Goal: Navigation & Orientation: Understand site structure

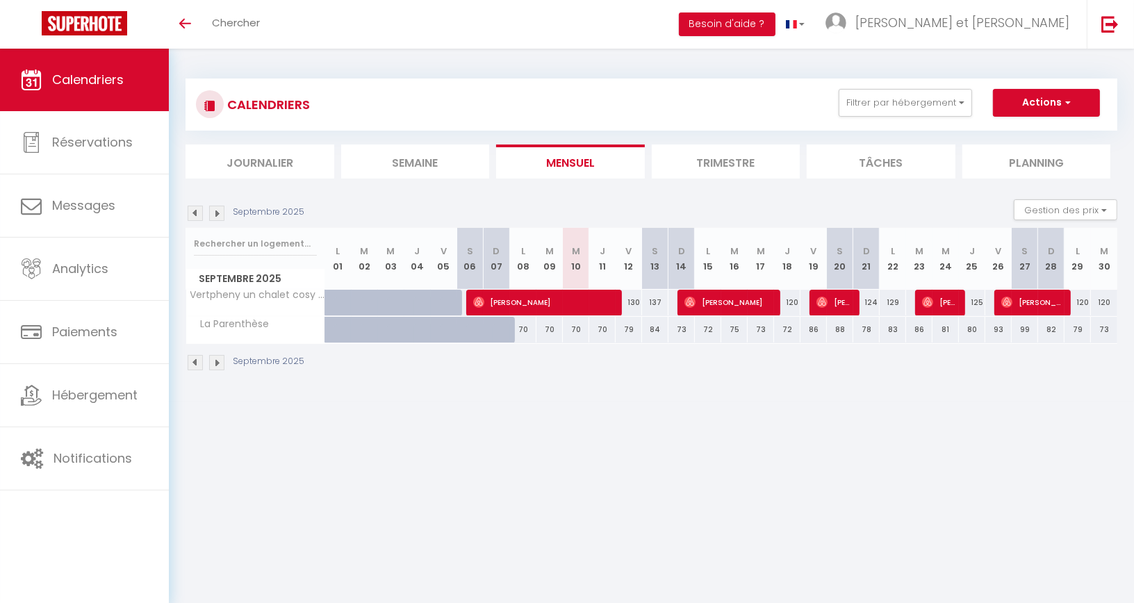
click at [220, 211] on img at bounding box center [216, 213] width 15 height 15
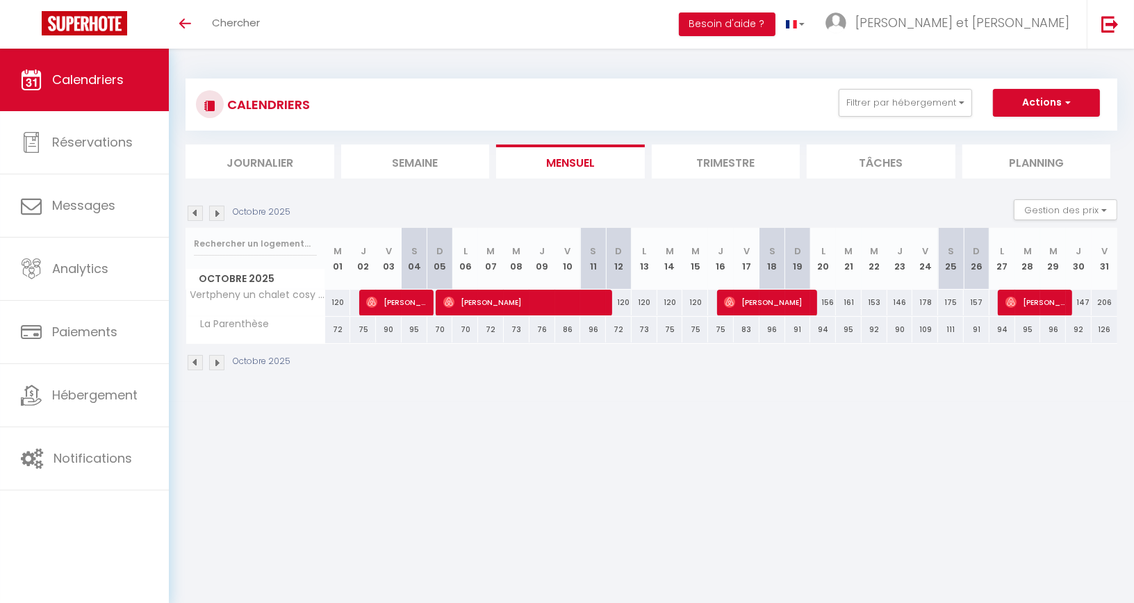
click at [197, 215] on img at bounding box center [195, 213] width 15 height 15
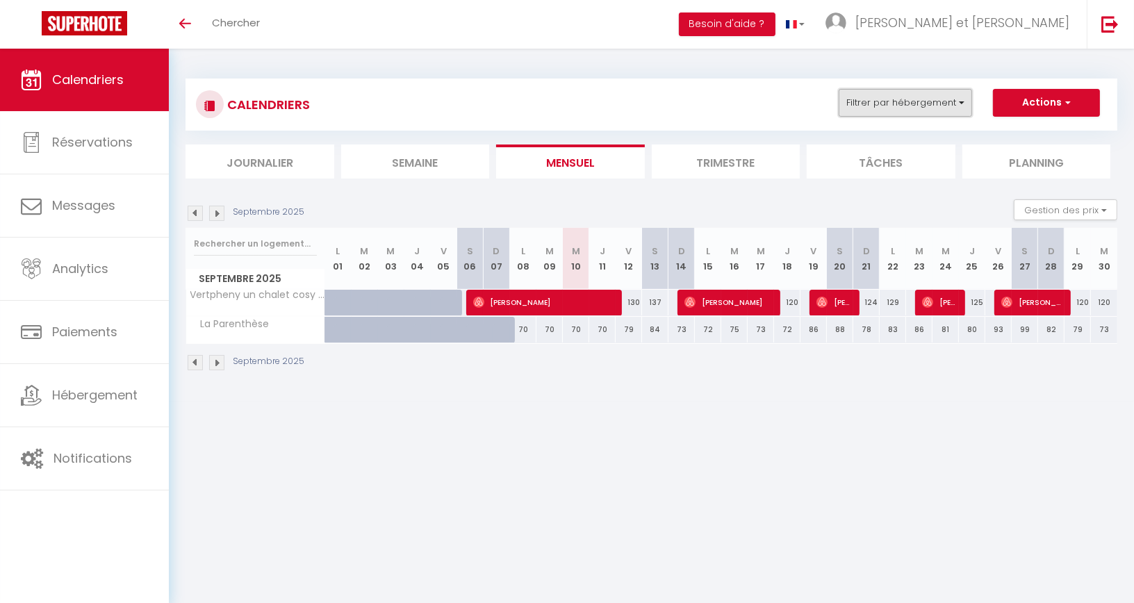
click at [953, 106] on button "Filtrer par hébergement" at bounding box center [905, 103] width 133 height 28
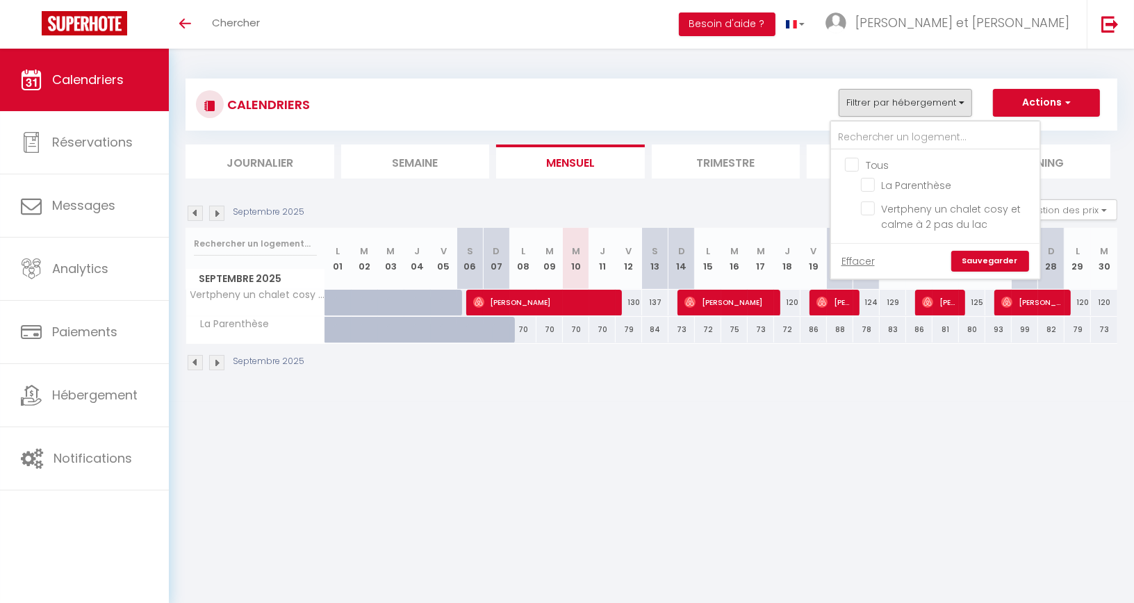
click at [909, 377] on div "Septembre 2025" at bounding box center [652, 364] width 932 height 41
